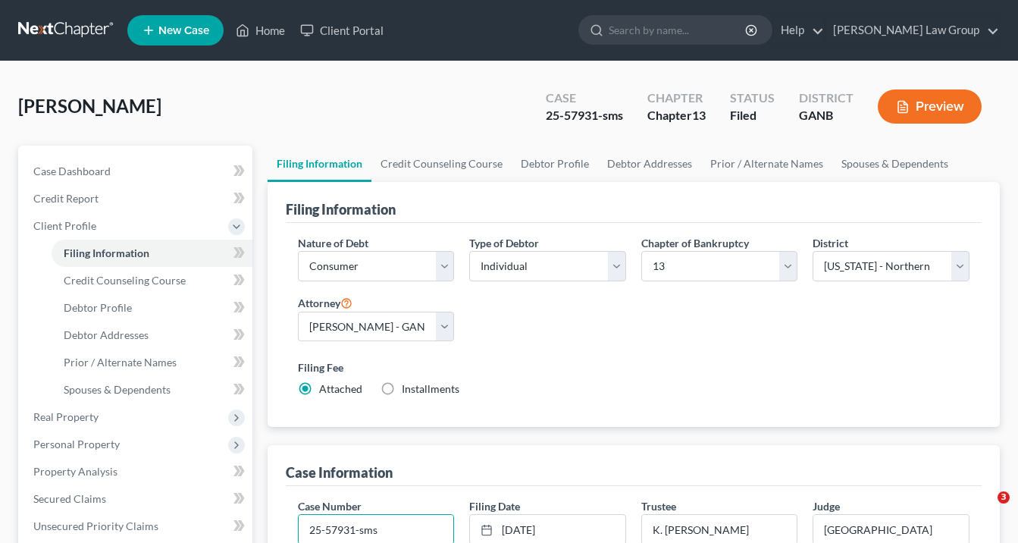
select select "1"
select select "0"
select select "3"
select select "19"
select select "0"
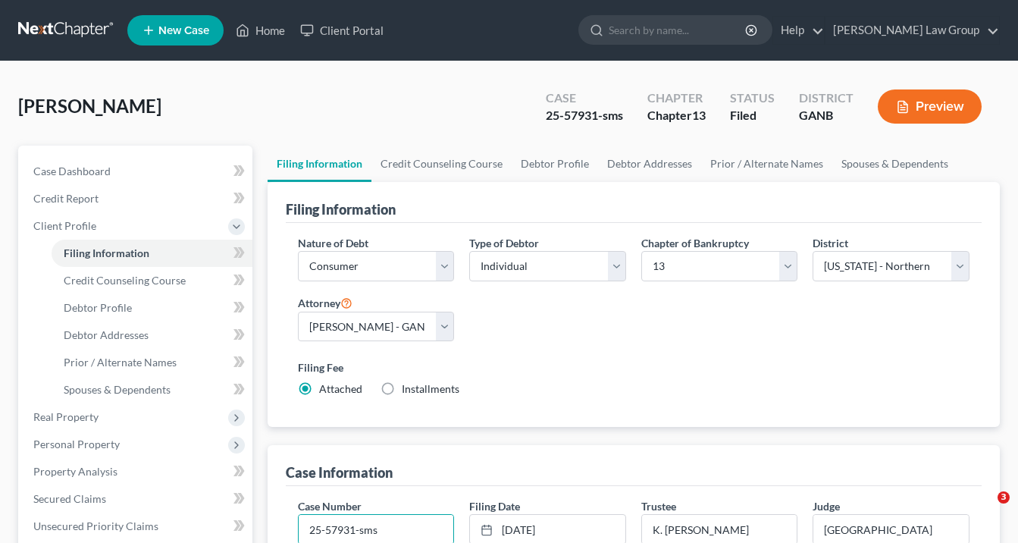
select select "10"
click at [263, 29] on link "Home" at bounding box center [260, 30] width 64 height 27
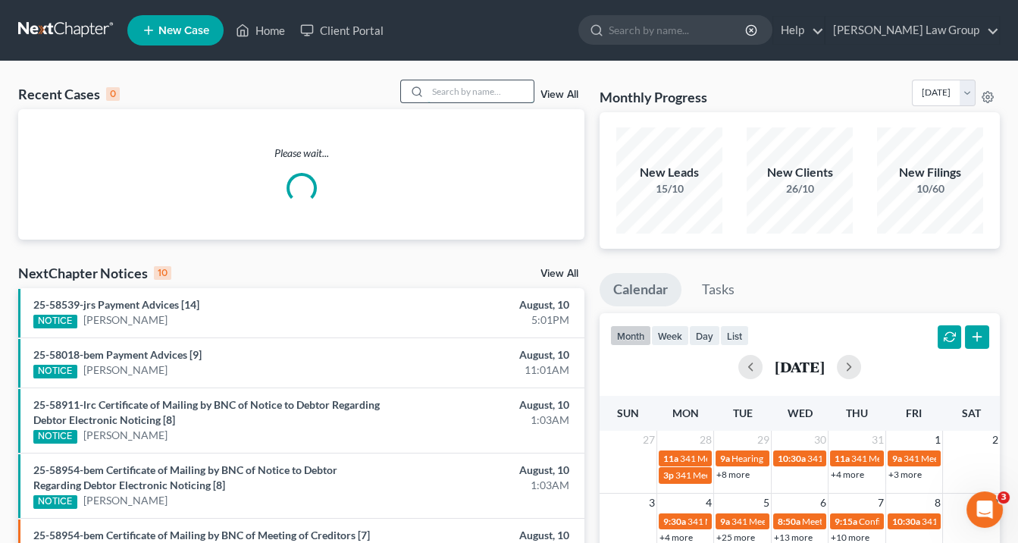
click at [456, 92] on input "search" at bounding box center [481, 91] width 106 height 22
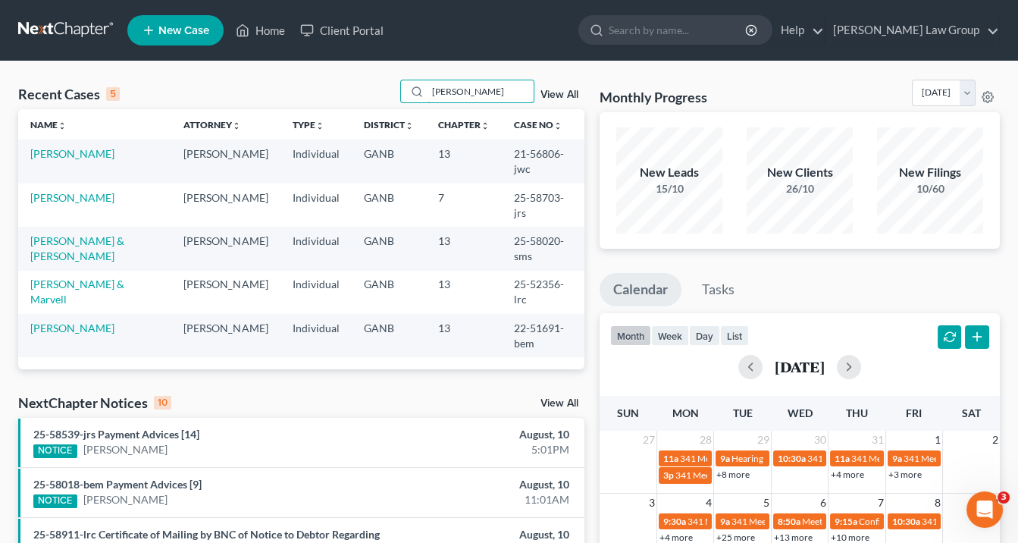
type input "[PERSON_NAME]"
drag, startPoint x: 523, startPoint y: 205, endPoint x: 499, endPoint y: 205, distance: 24.3
click at [501, 227] on td "25-58020-sms" at bounding box center [542, 248] width 83 height 43
copy td "25-58020"
click at [77, 234] on link "[PERSON_NAME] & [PERSON_NAME]" at bounding box center [77, 248] width 94 height 28
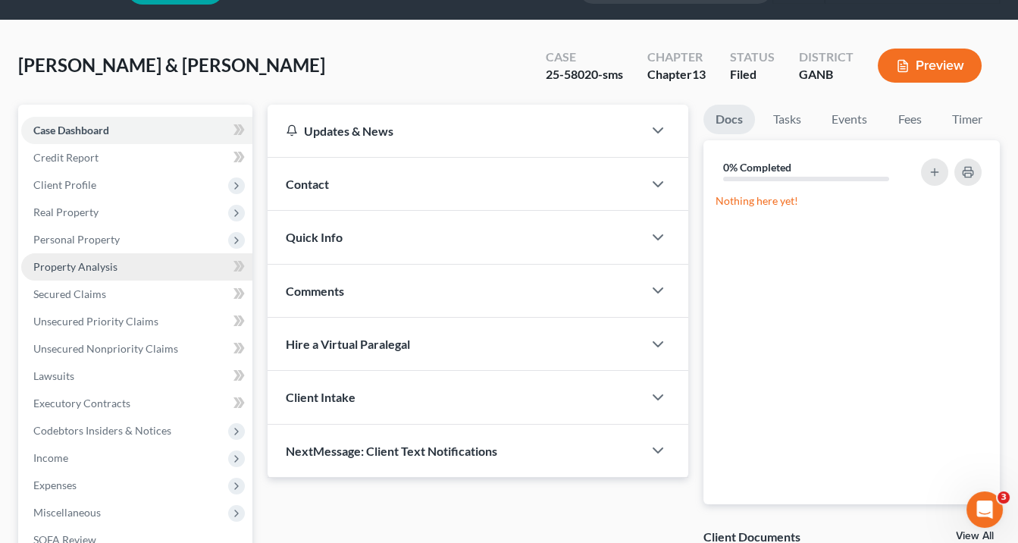
scroll to position [61, 0]
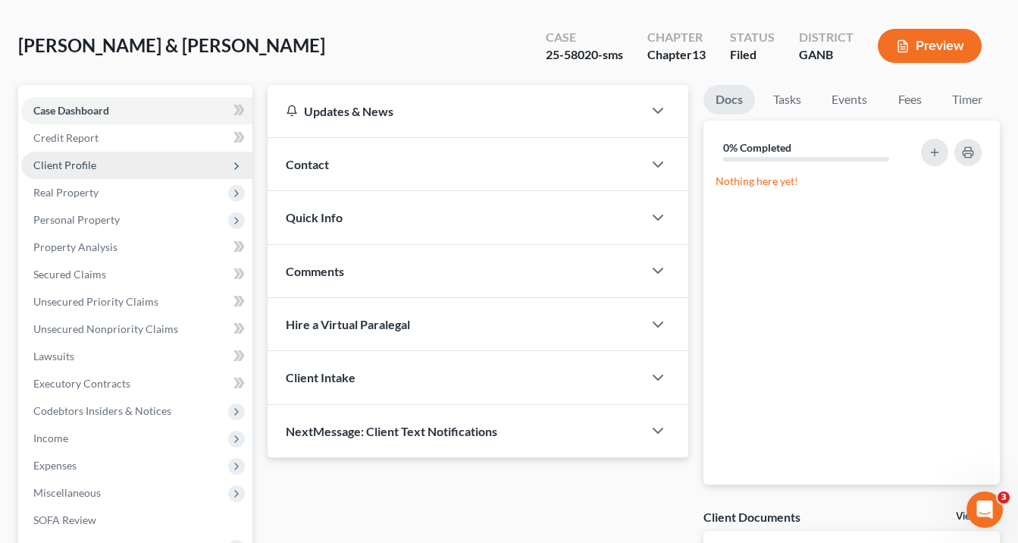
click at [77, 161] on span "Client Profile" at bounding box center [64, 164] width 63 height 13
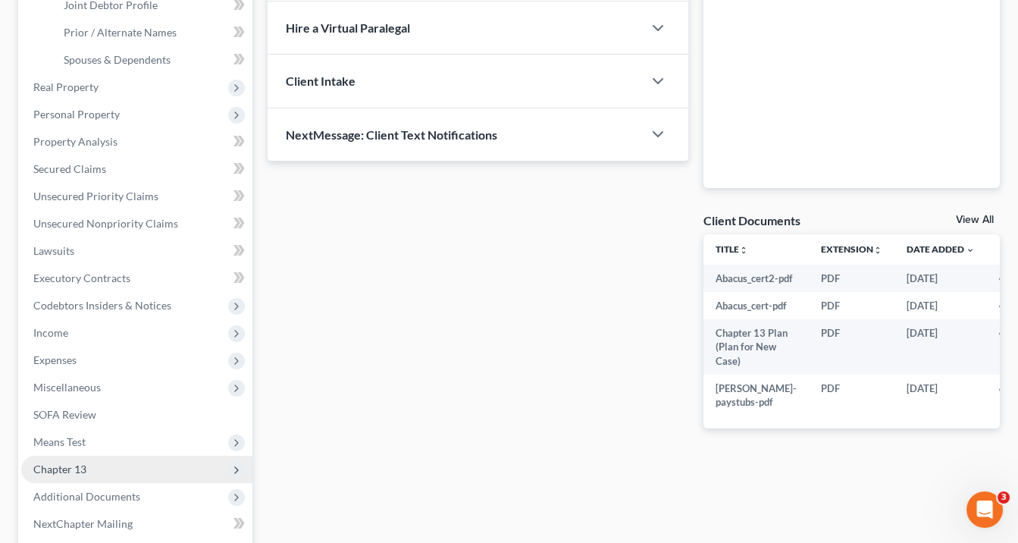
scroll to position [485, 0]
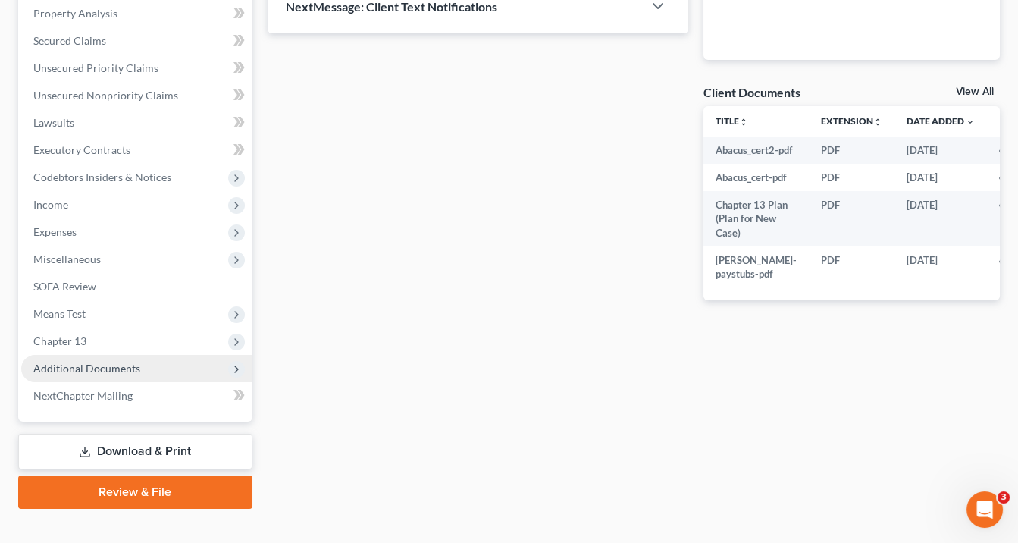
click at [121, 369] on span "Additional Documents" at bounding box center [86, 368] width 107 height 13
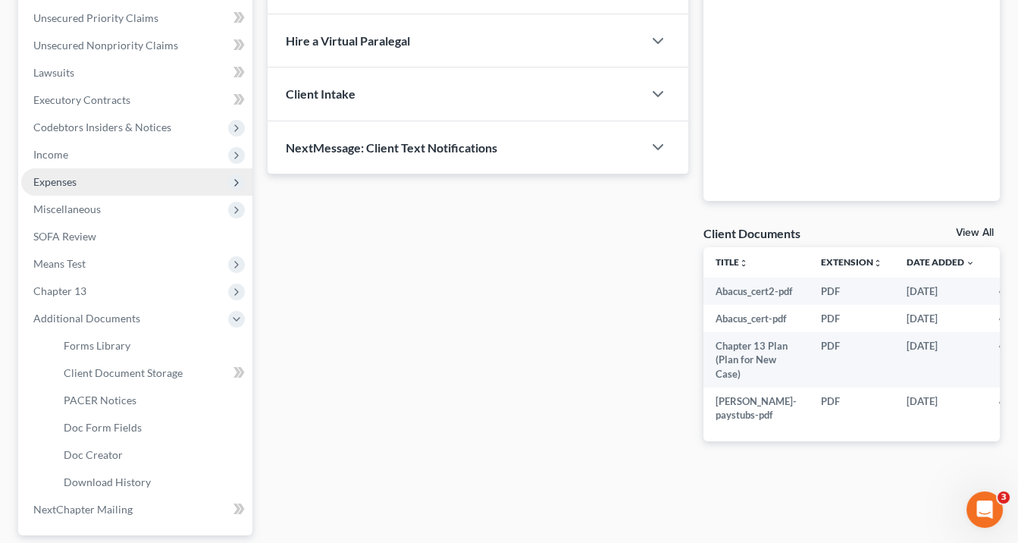
scroll to position [425, 0]
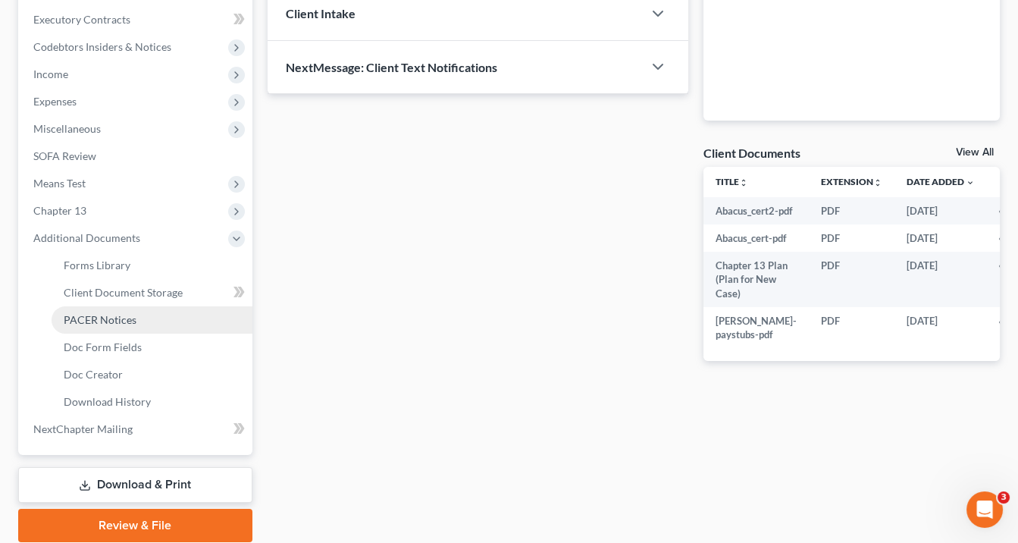
click at [93, 321] on span "PACER Notices" at bounding box center [100, 319] width 73 height 13
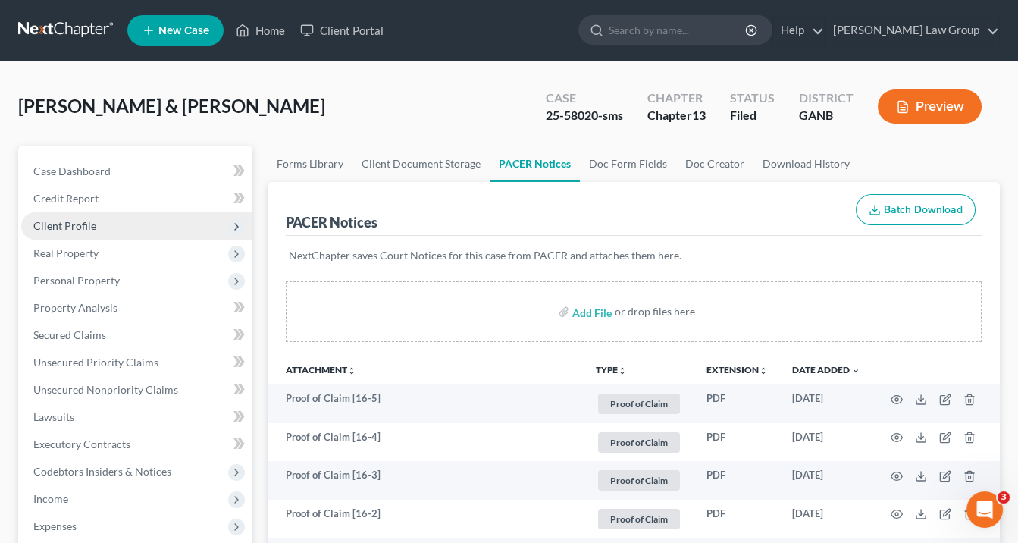
click at [77, 222] on span "Client Profile" at bounding box center [64, 225] width 63 height 13
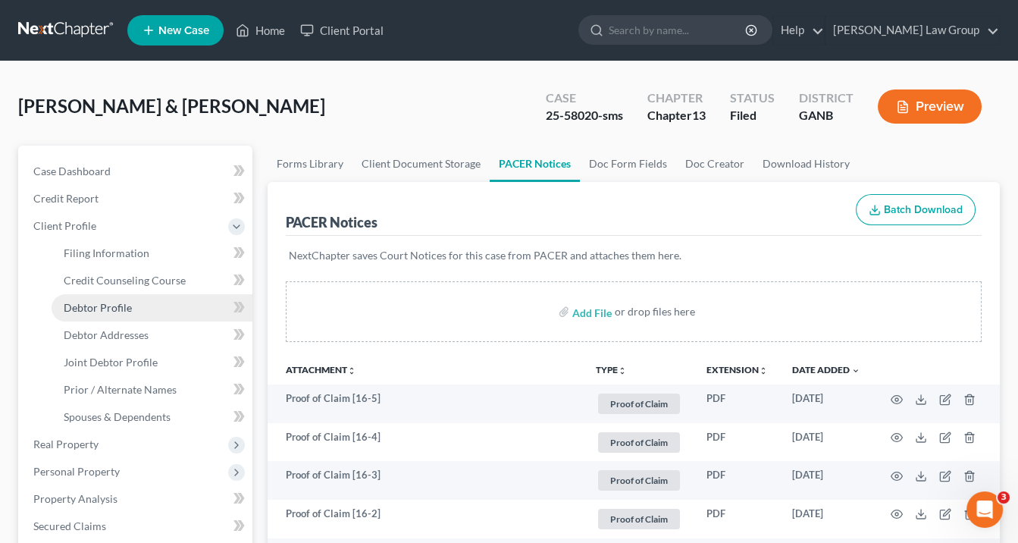
click at [85, 303] on span "Debtor Profile" at bounding box center [98, 307] width 68 height 13
select select "1"
select select "3"
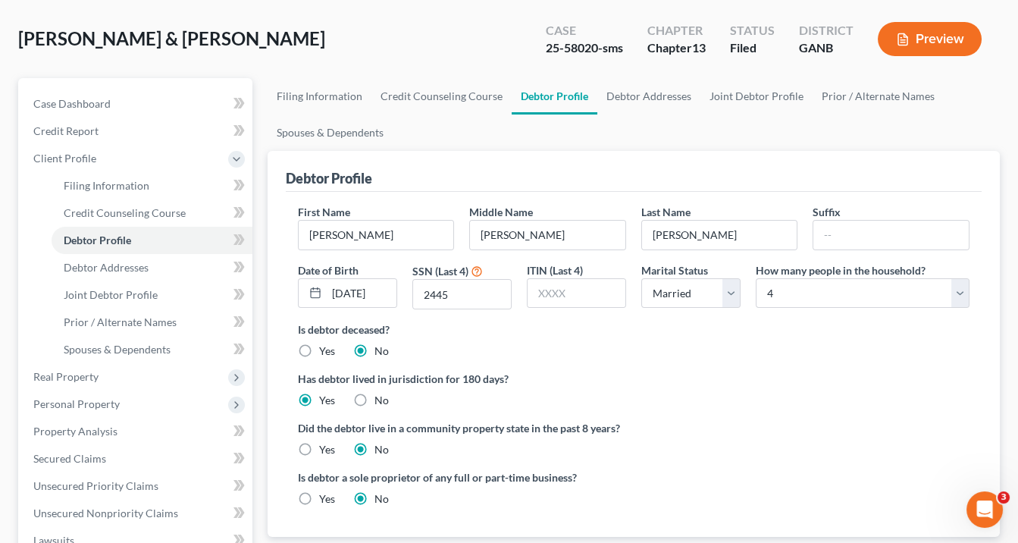
scroll to position [121, 0]
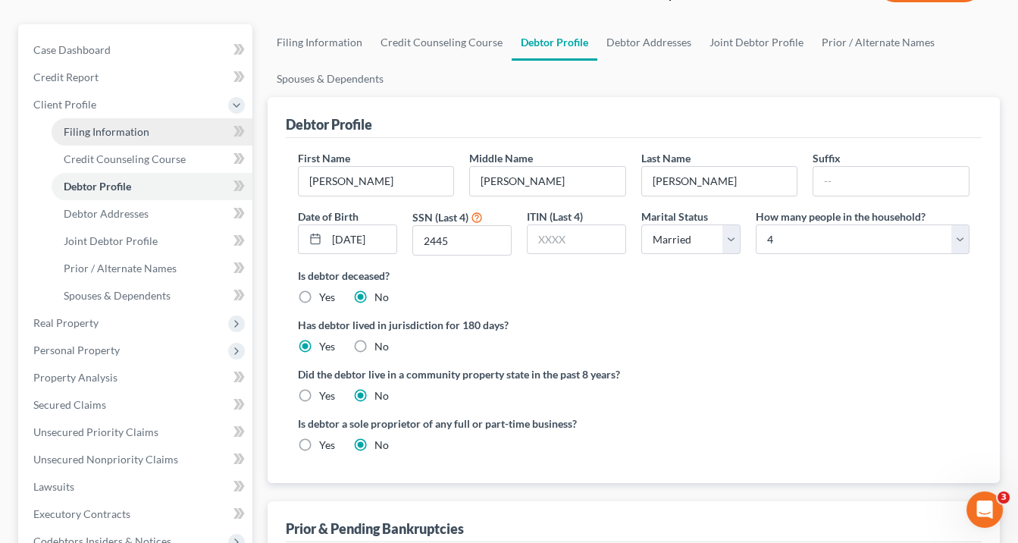
click at [92, 131] on span "Filing Information" at bounding box center [107, 131] width 86 height 13
select select "1"
select select "3"
select select "19"
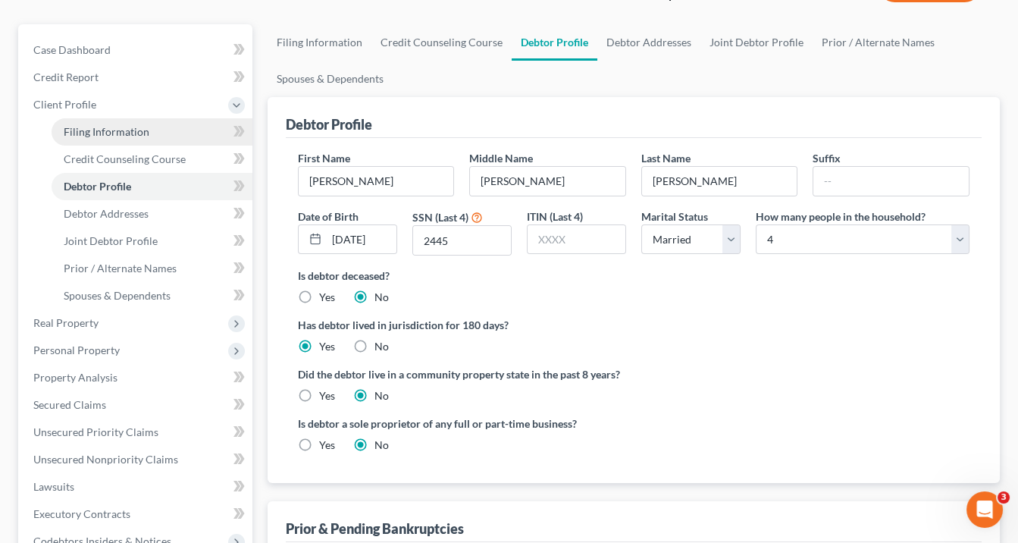
select select "0"
select select "10"
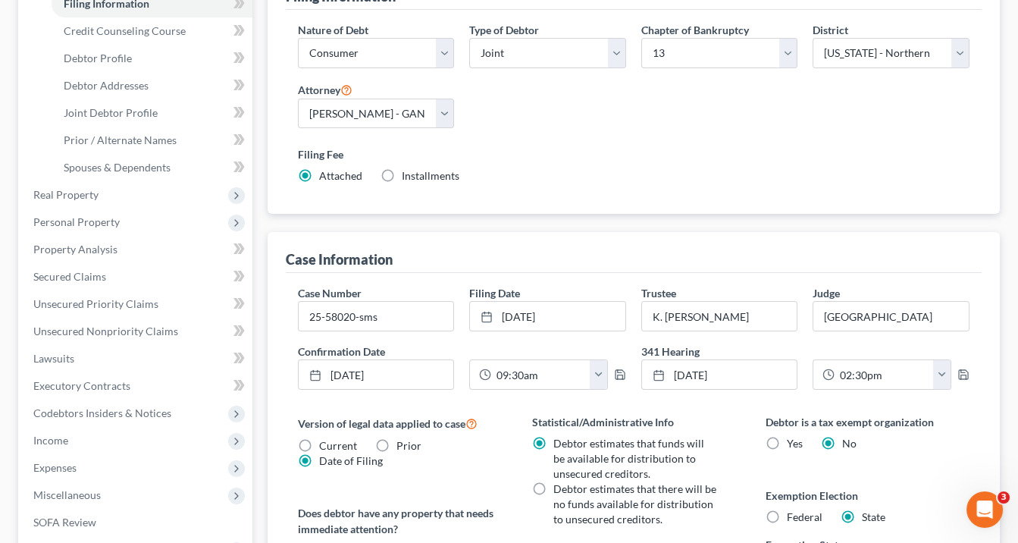
scroll to position [303, 0]
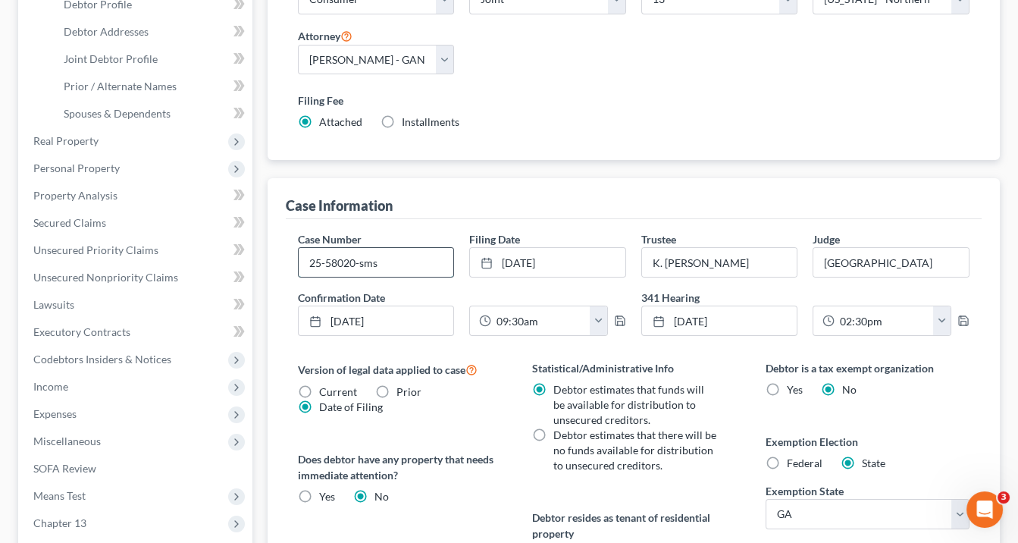
drag, startPoint x: 356, startPoint y: 259, endPoint x: 309, endPoint y: 259, distance: 47.0
click at [306, 260] on input "25-58020-sms" at bounding box center [376, 262] width 155 height 29
